Goal: Check status

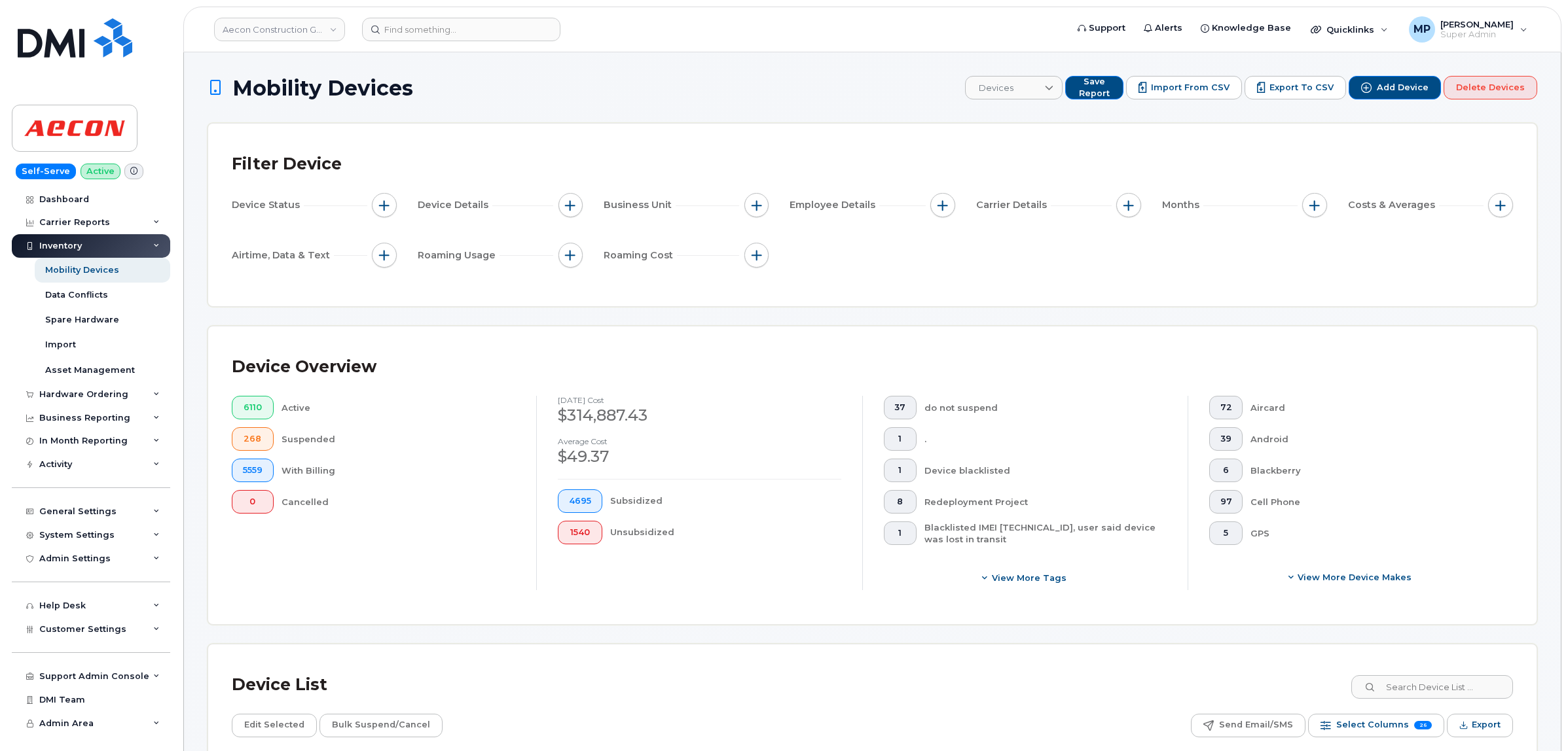
scroll to position [397, 0]
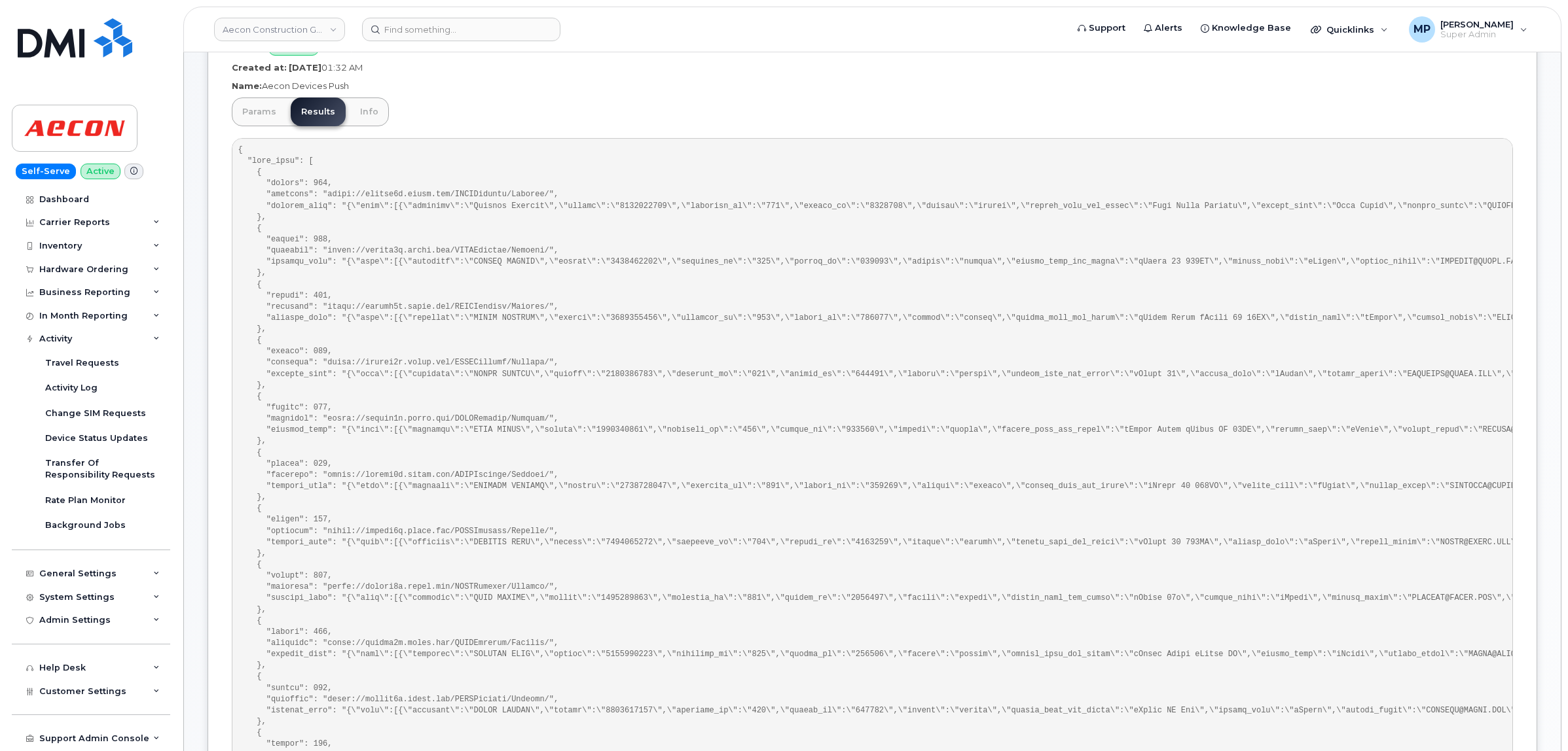
scroll to position [81, 0]
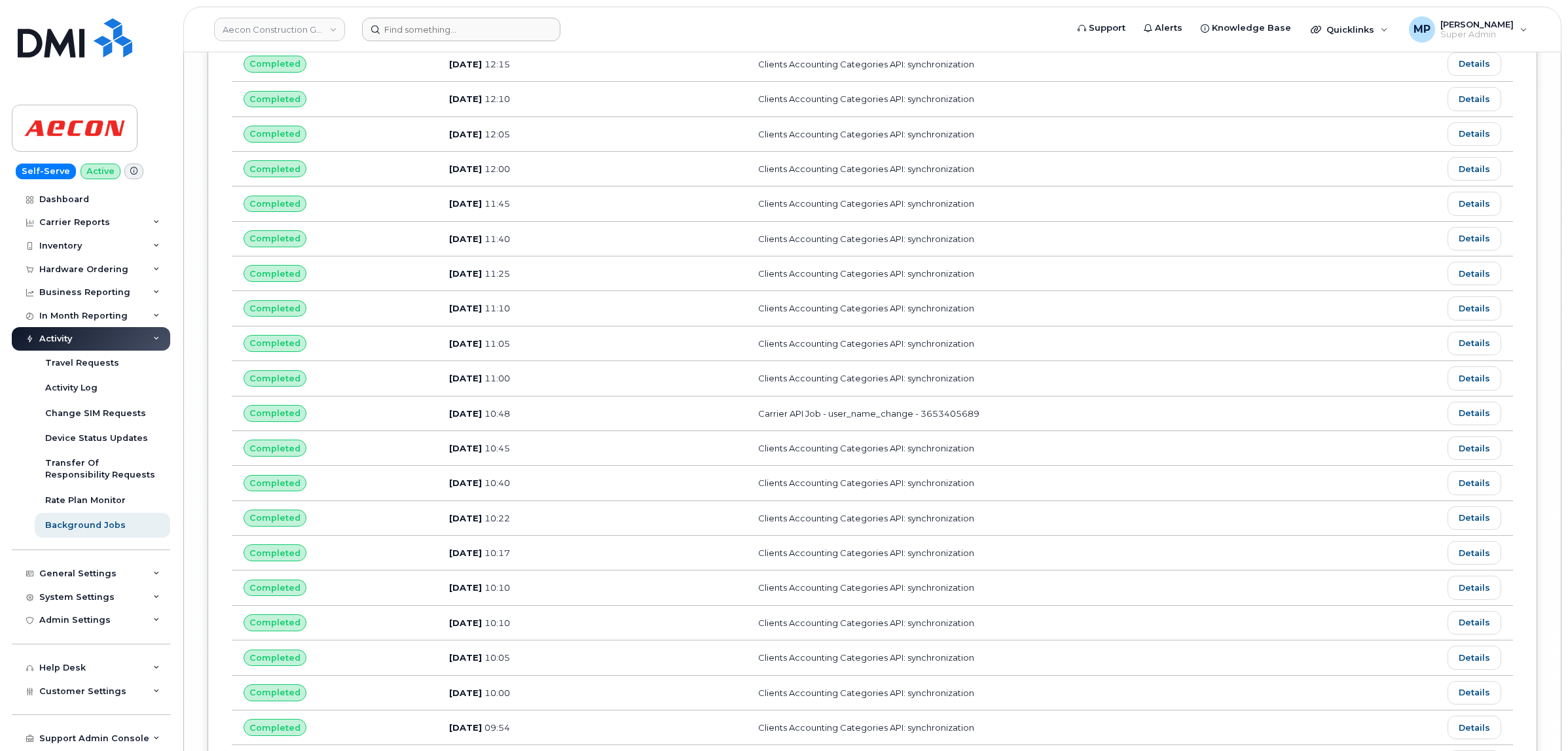
scroll to position [16420, 0]
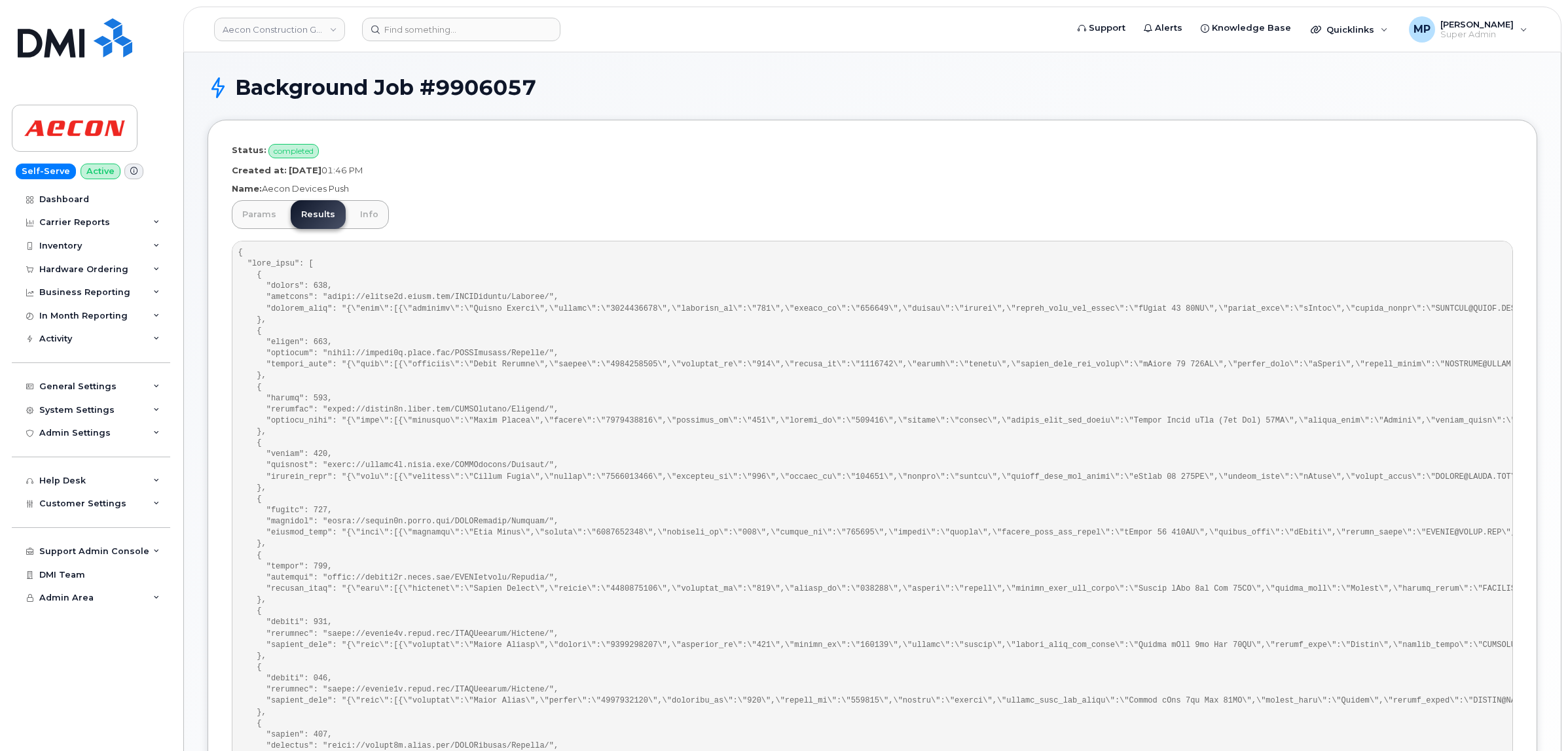
scroll to position [283, 0]
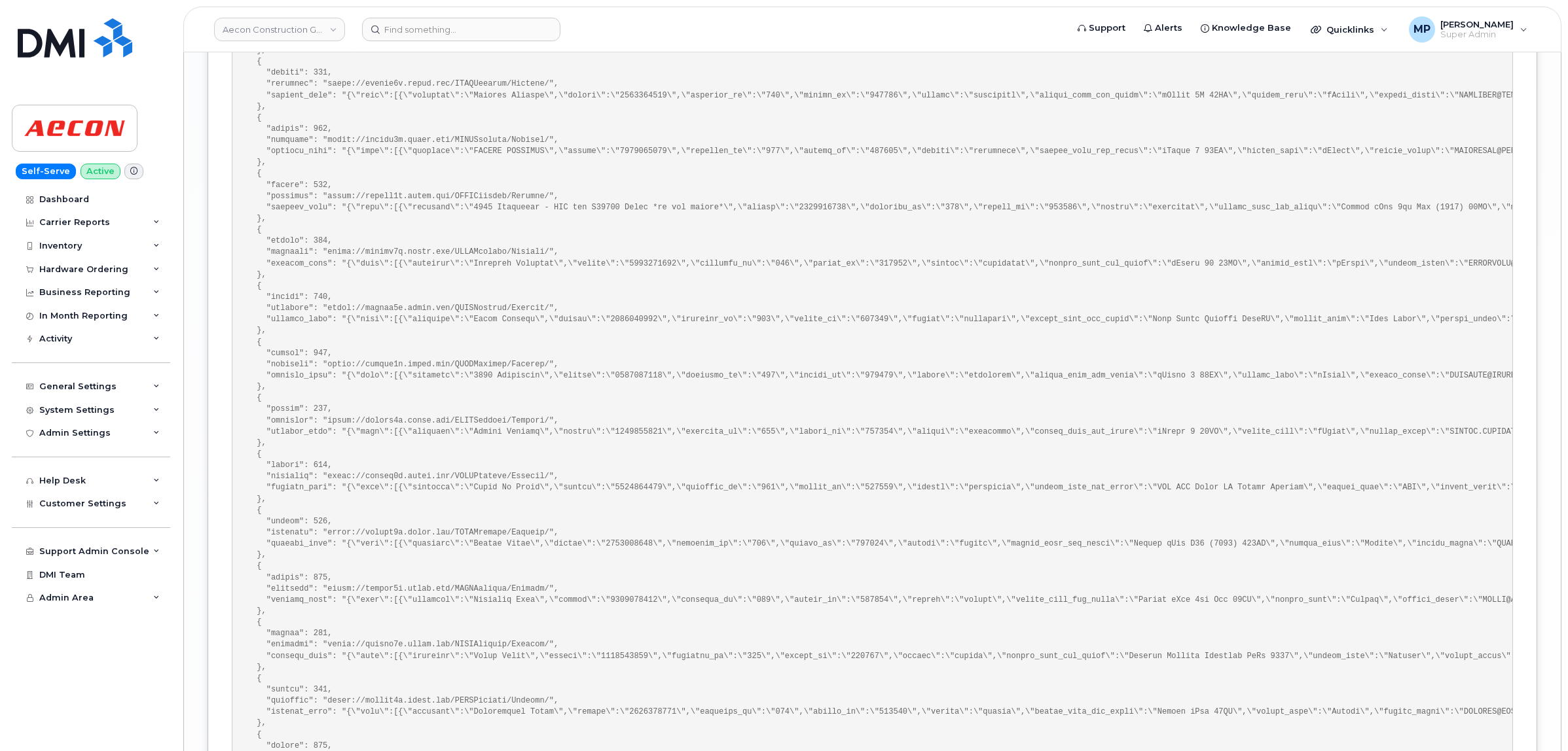
scroll to position [6218, 0]
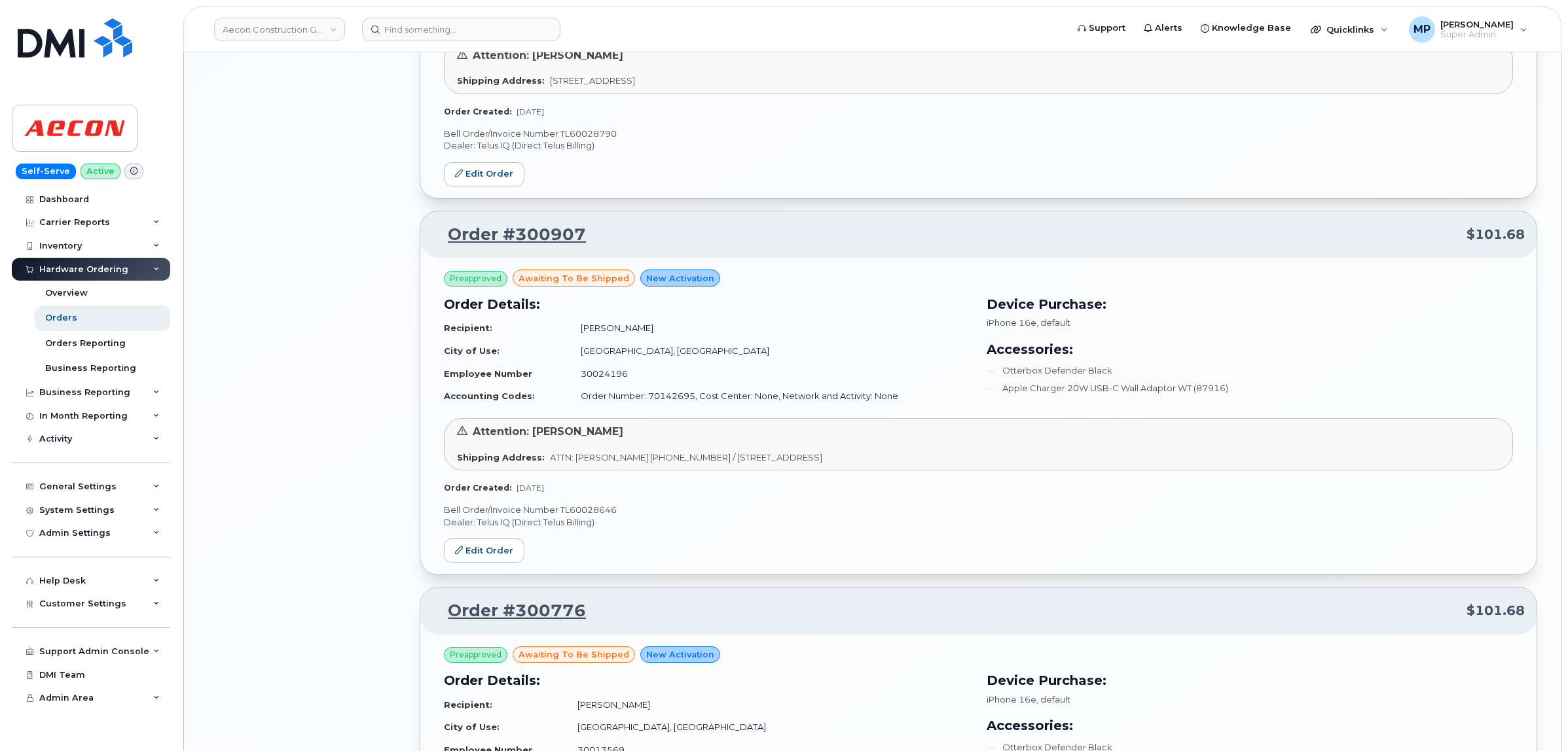
scroll to position [1737, 0]
